Goal: Task Accomplishment & Management: Use online tool/utility

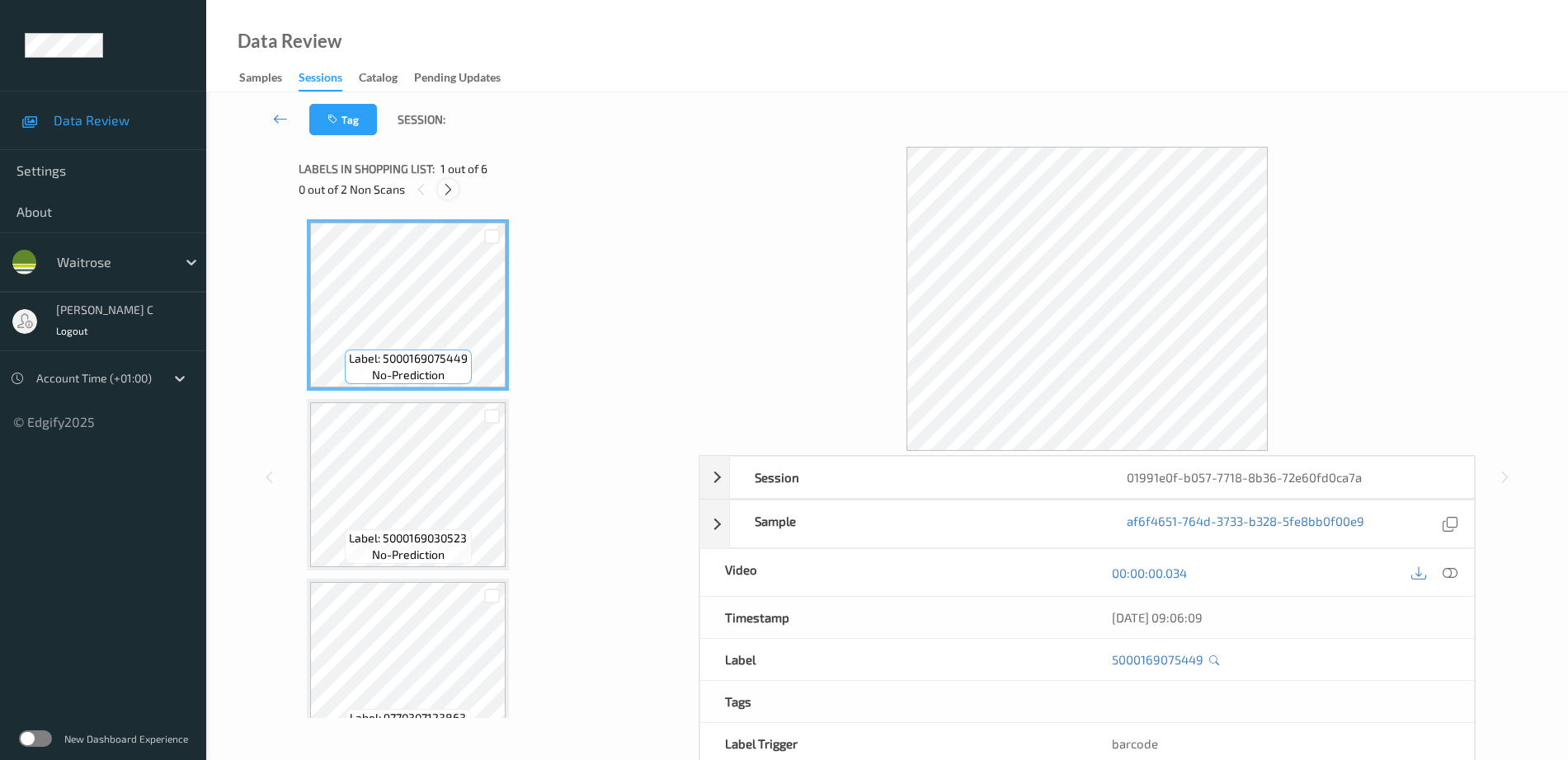
click at [446, 195] on icon at bounding box center [448, 190] width 14 height 15
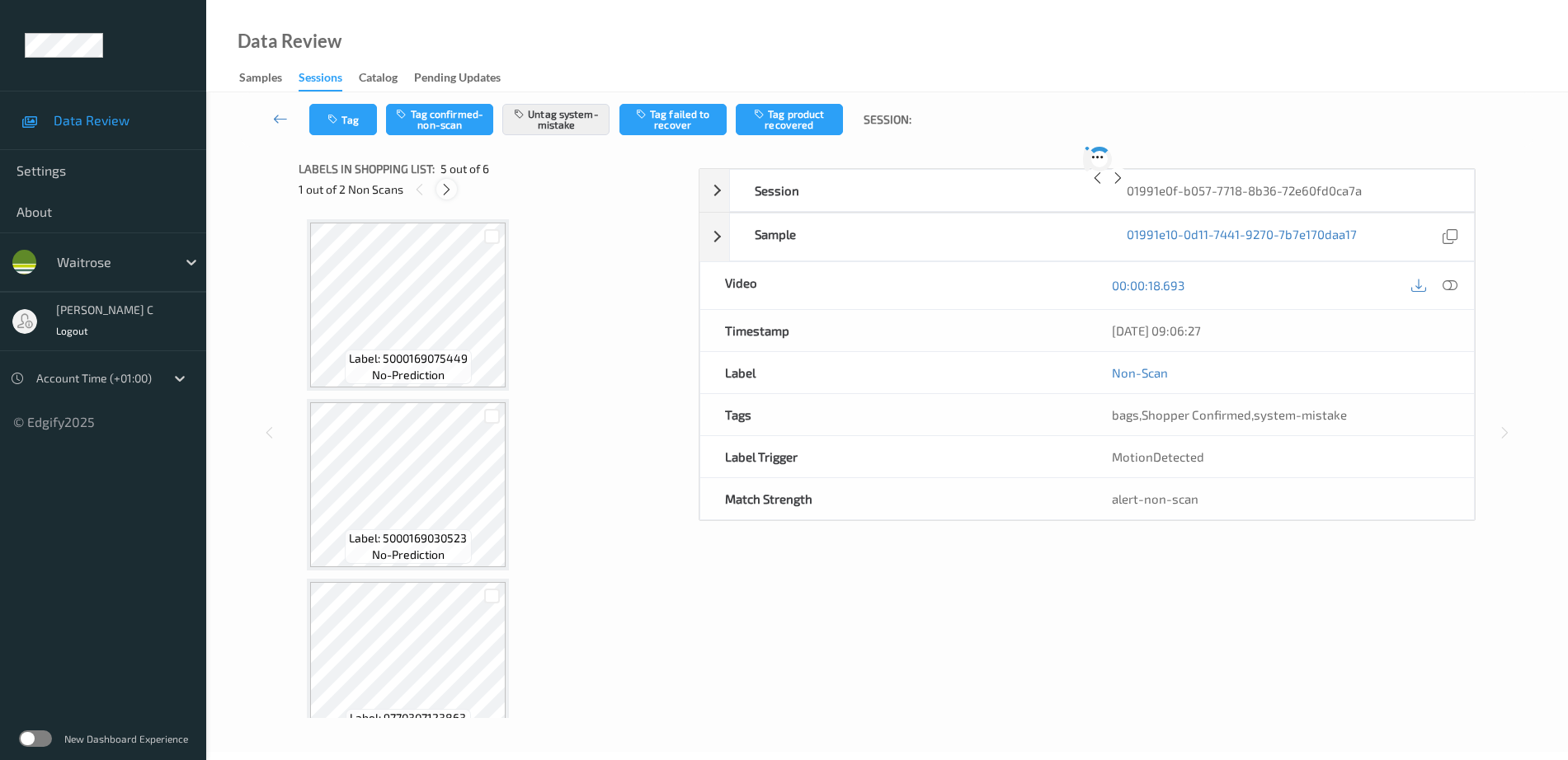
scroll to position [547, 0]
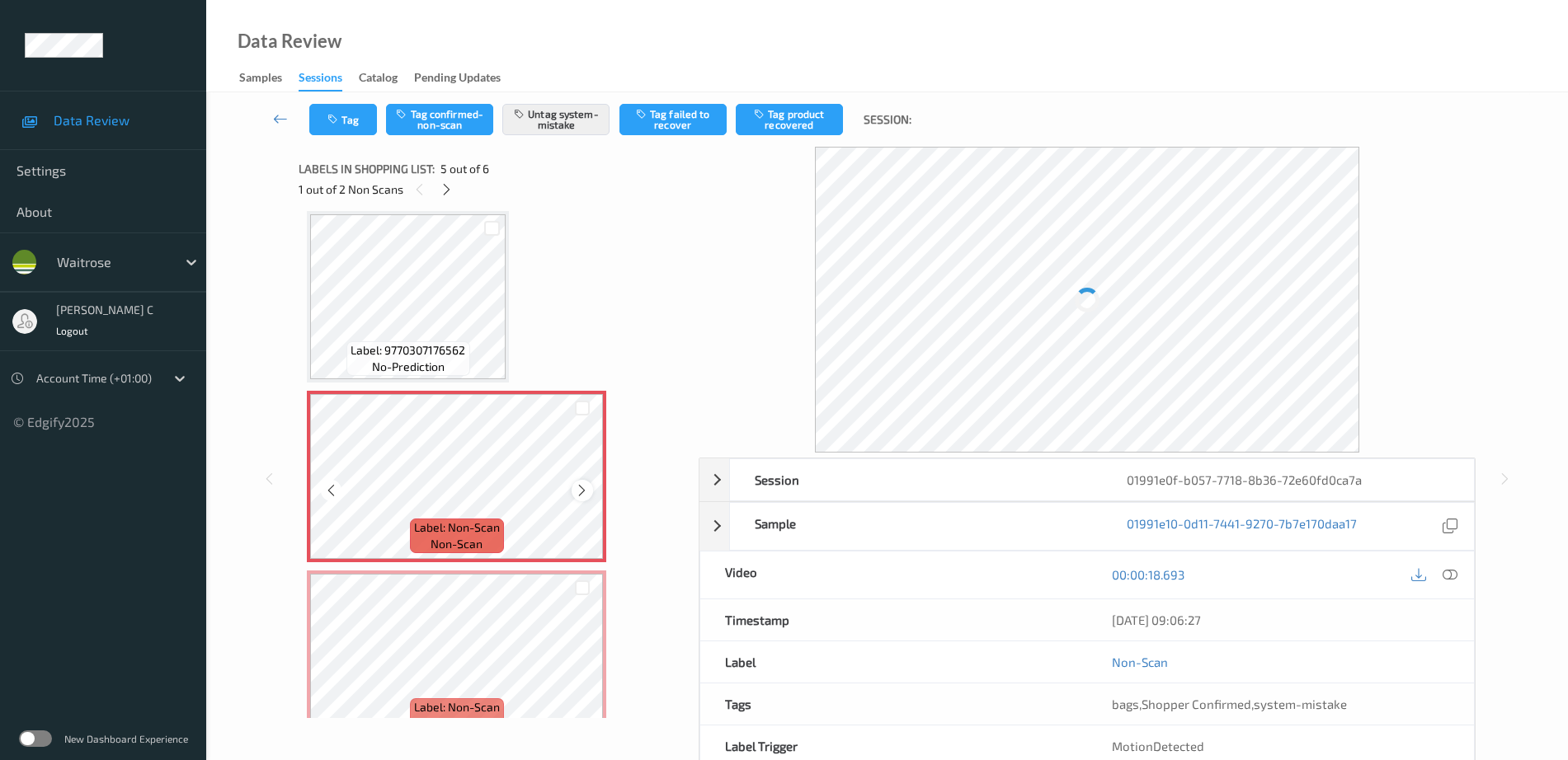
click at [580, 486] on icon at bounding box center [581, 490] width 14 height 15
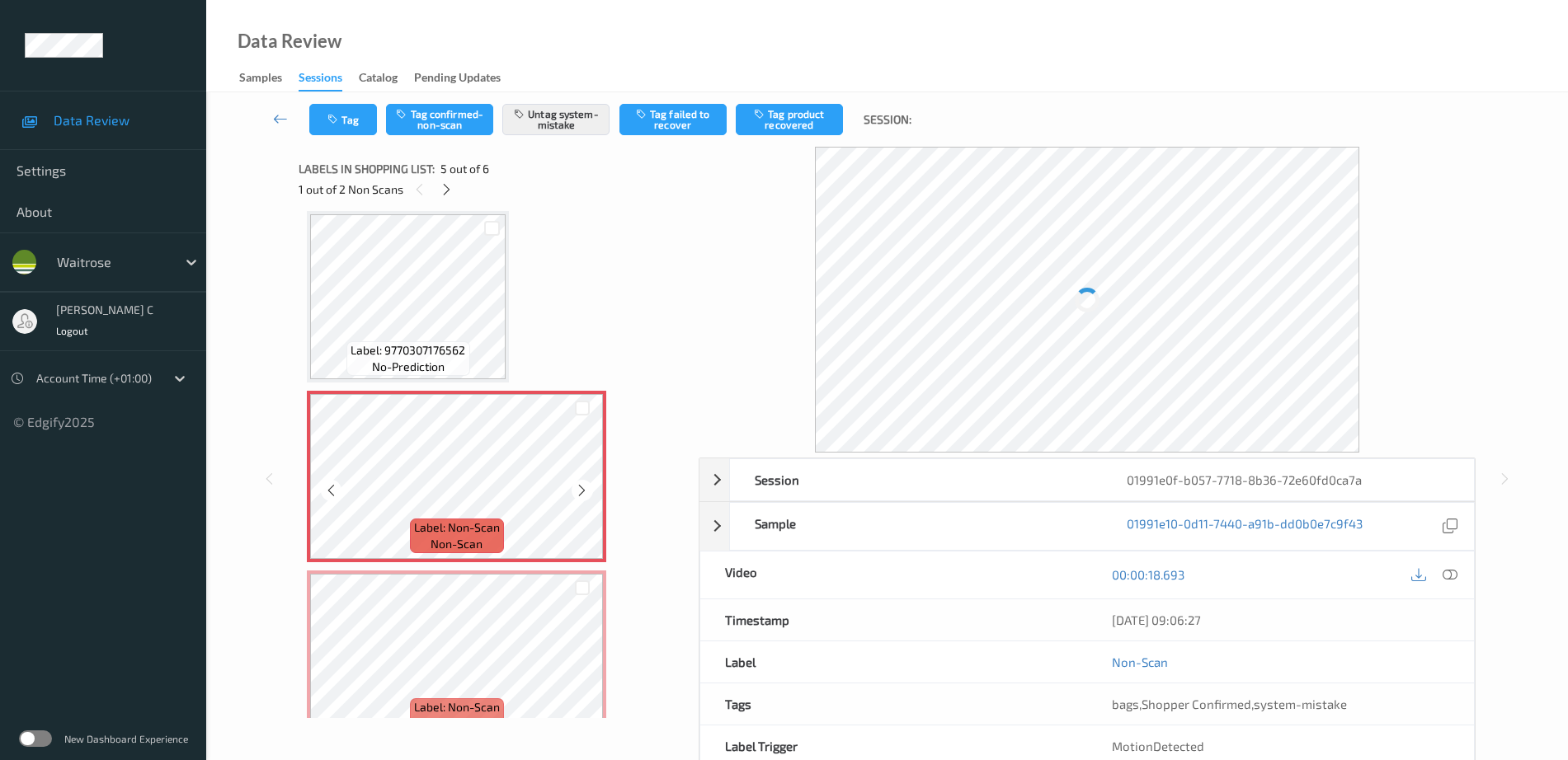
click at [580, 486] on icon at bounding box center [581, 490] width 14 height 15
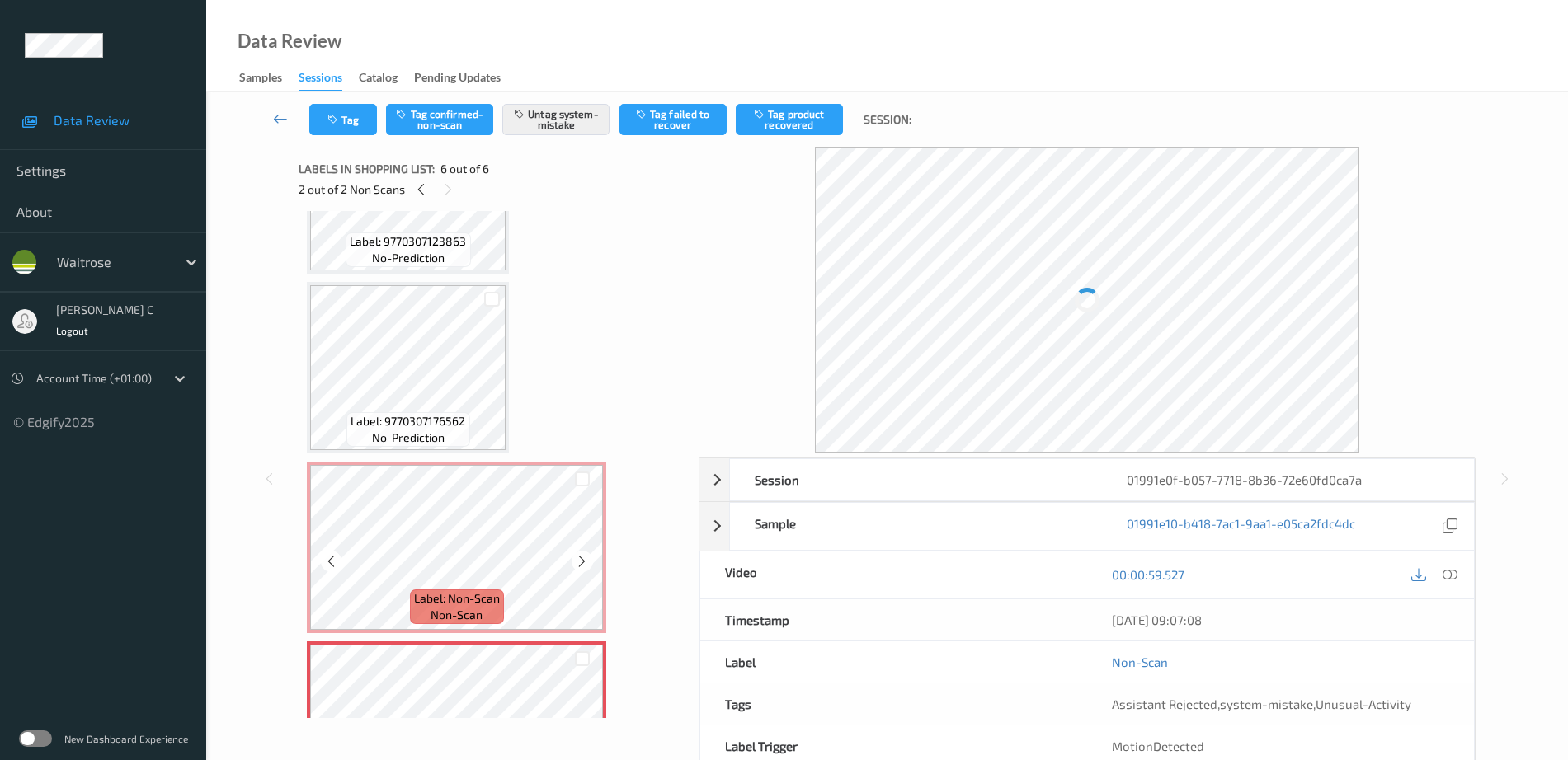
scroll to position [271, 0]
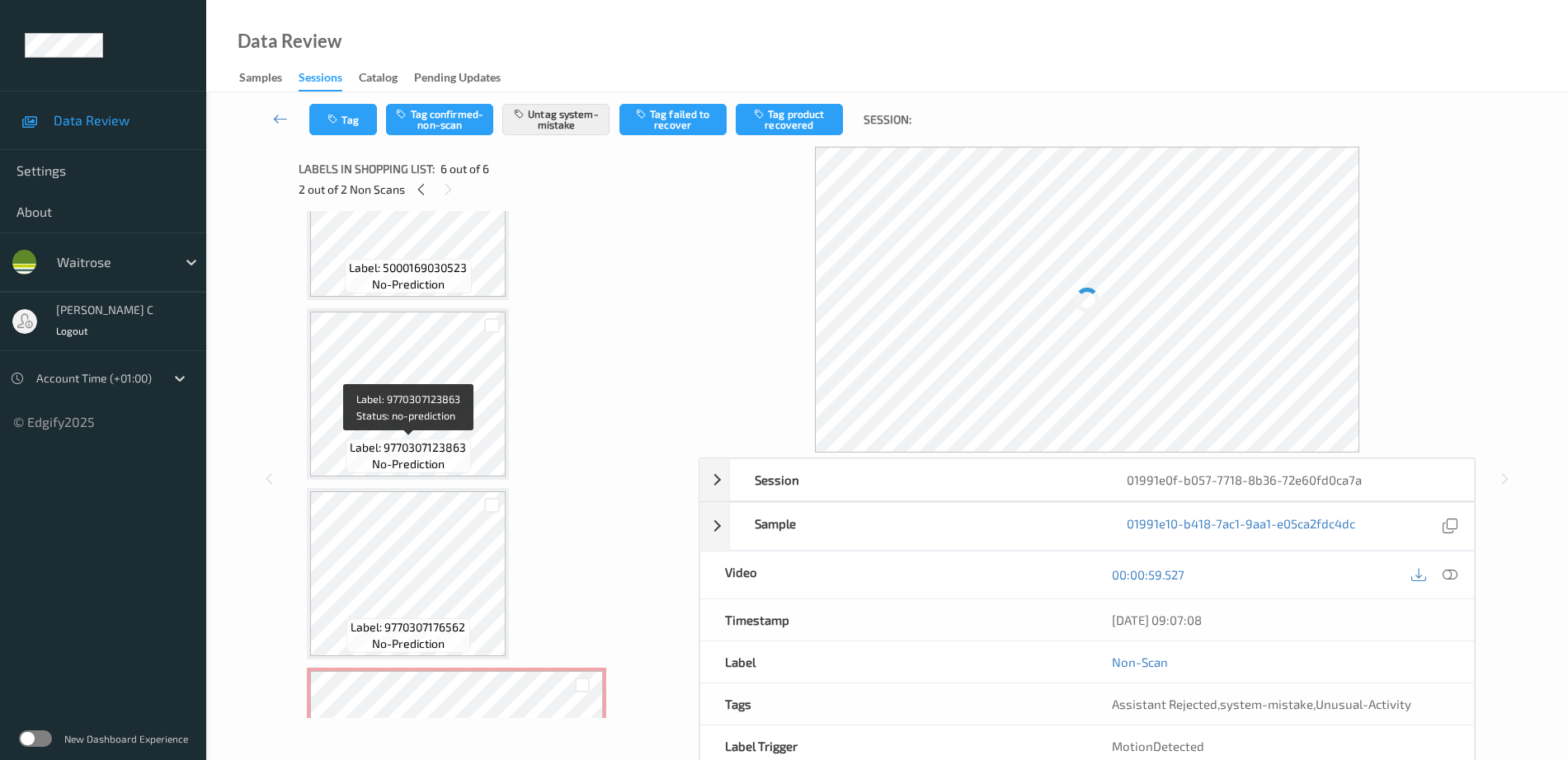
click at [428, 471] on span "no-prediction" at bounding box center [408, 463] width 73 height 16
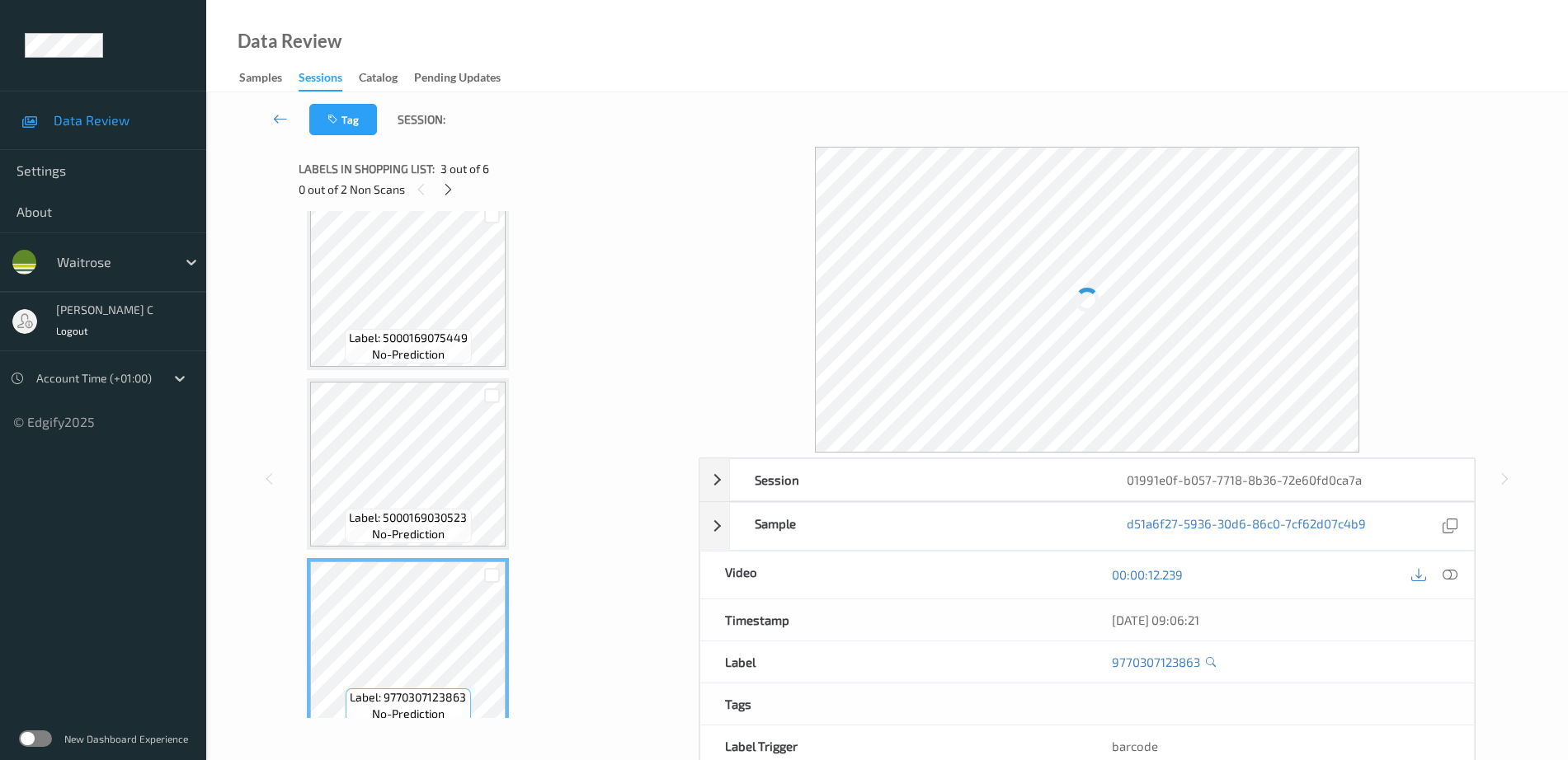
scroll to position [0, 0]
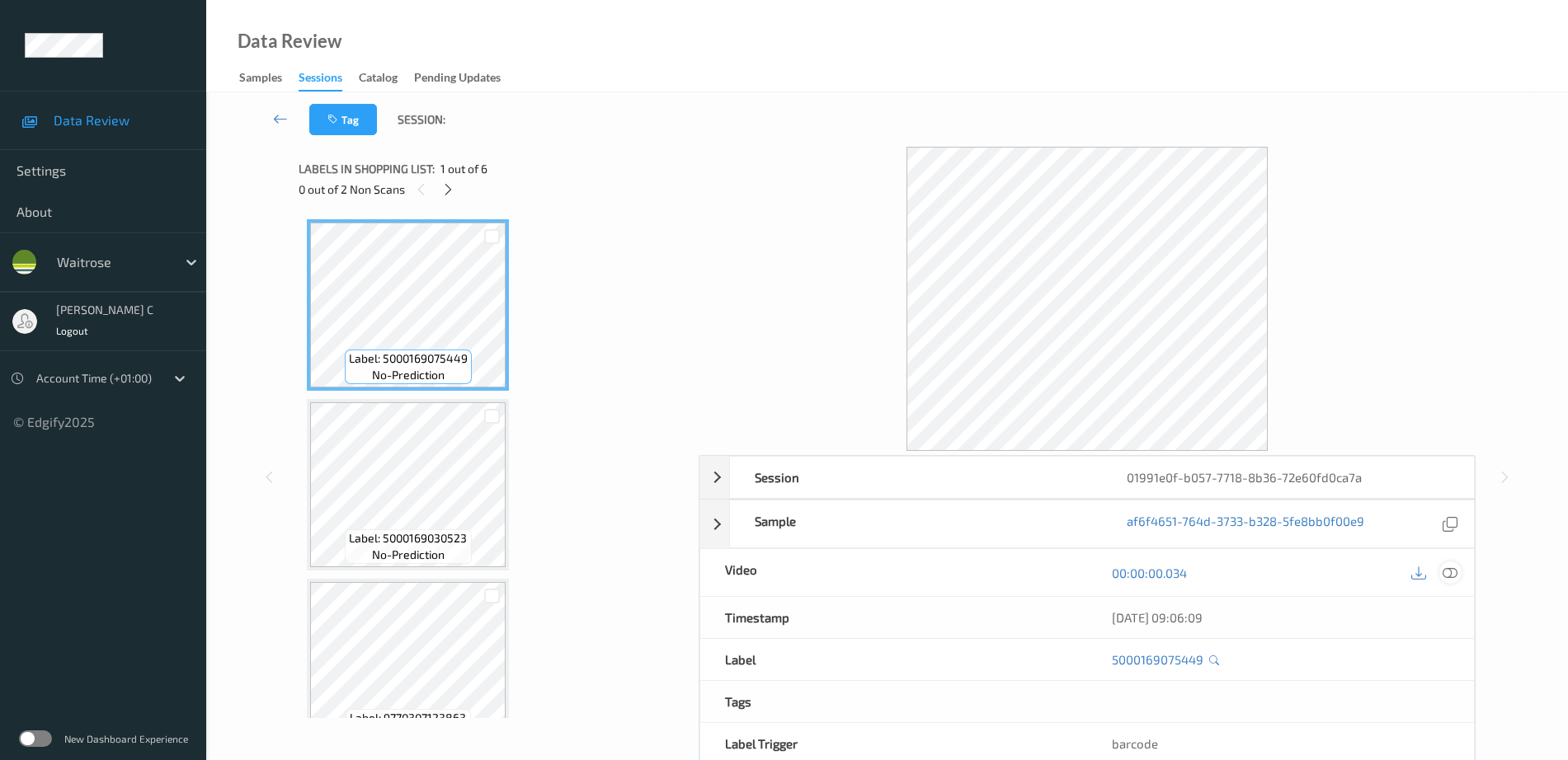
click at [1459, 573] on div at bounding box center [1450, 572] width 23 height 23
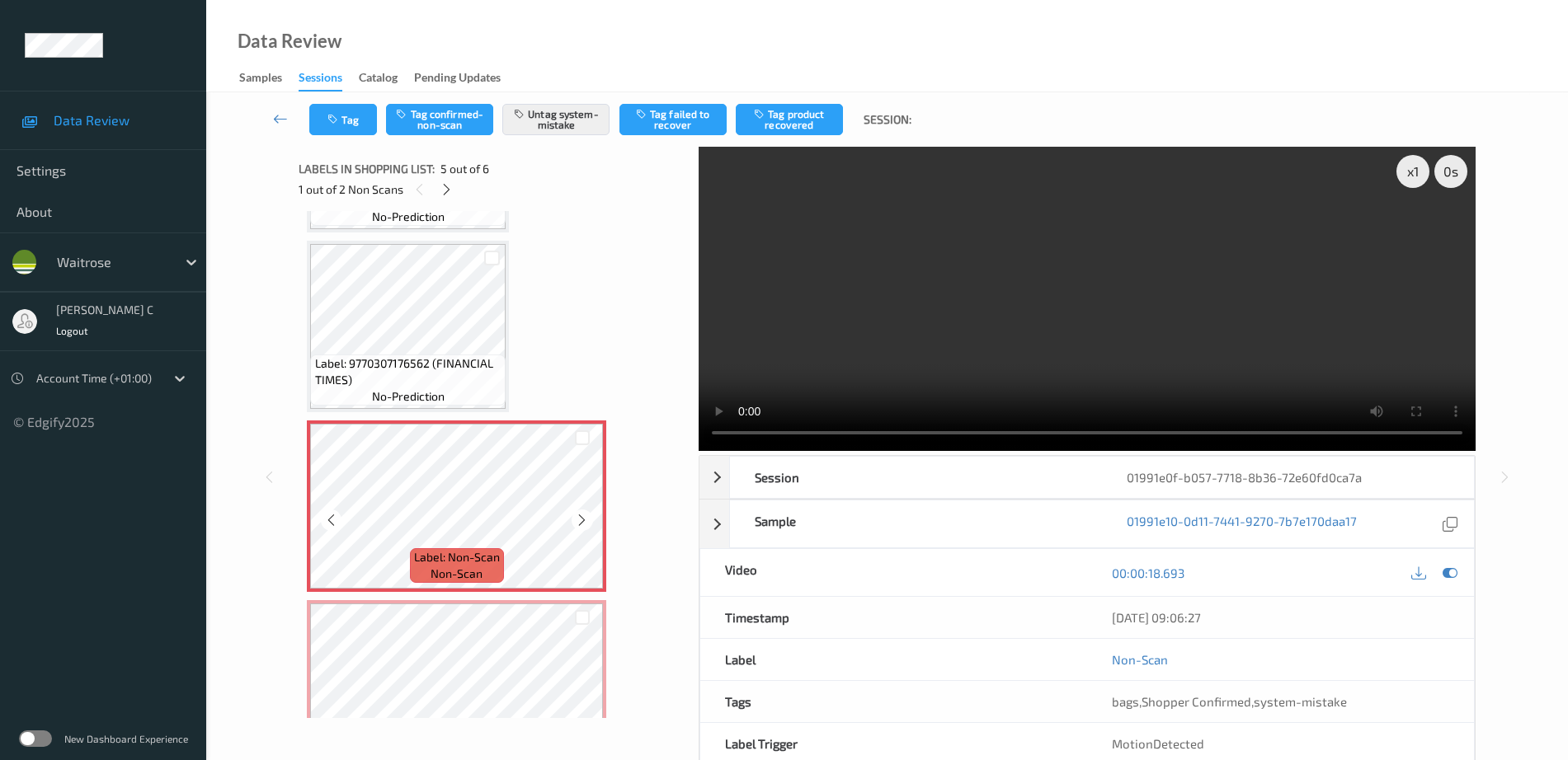
scroll to position [579, 0]
